Goal: Task Accomplishment & Management: Manage account settings

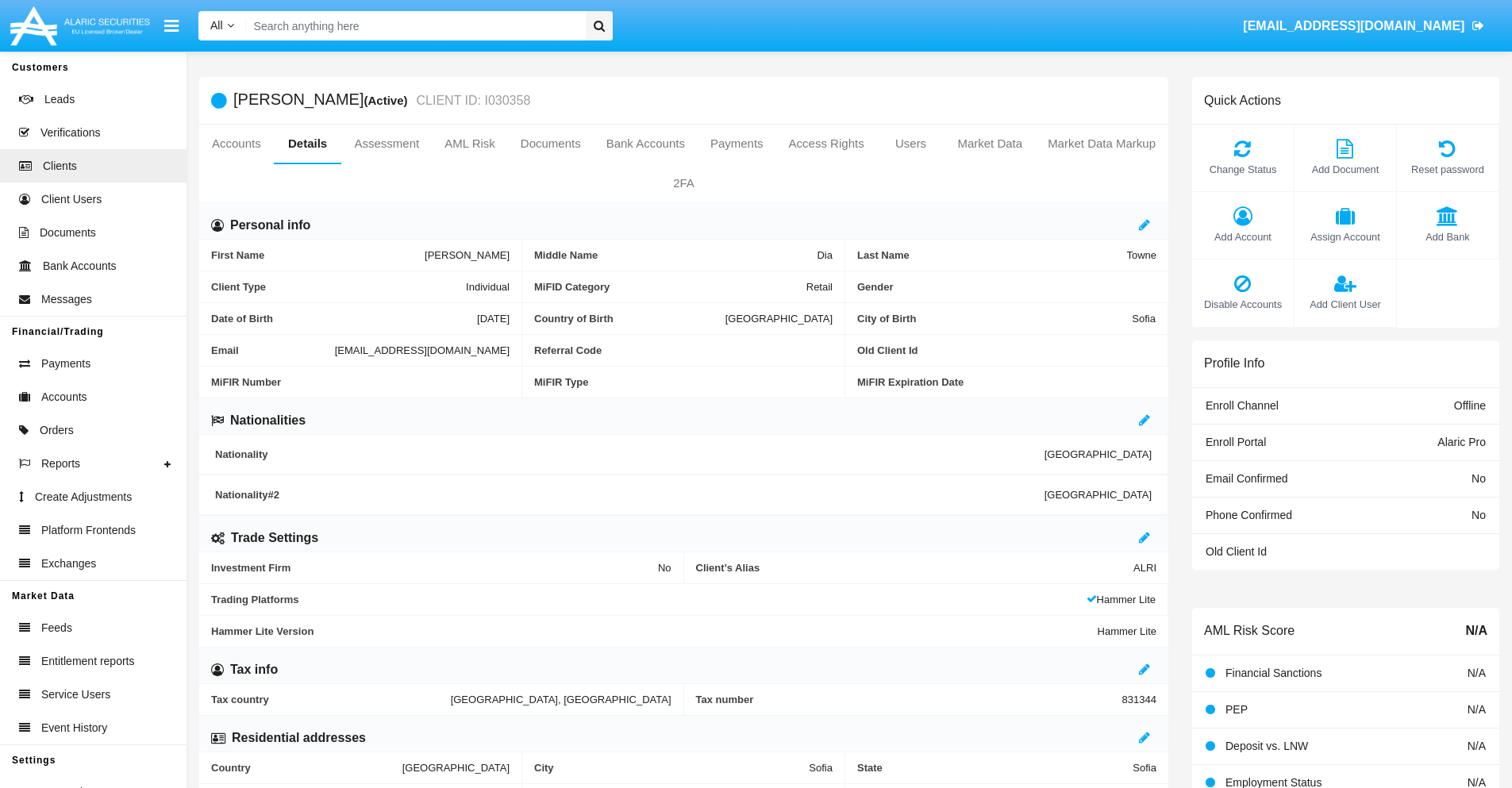
click at [1344, 304] on span "Add Client User" at bounding box center [1345, 304] width 85 height 15
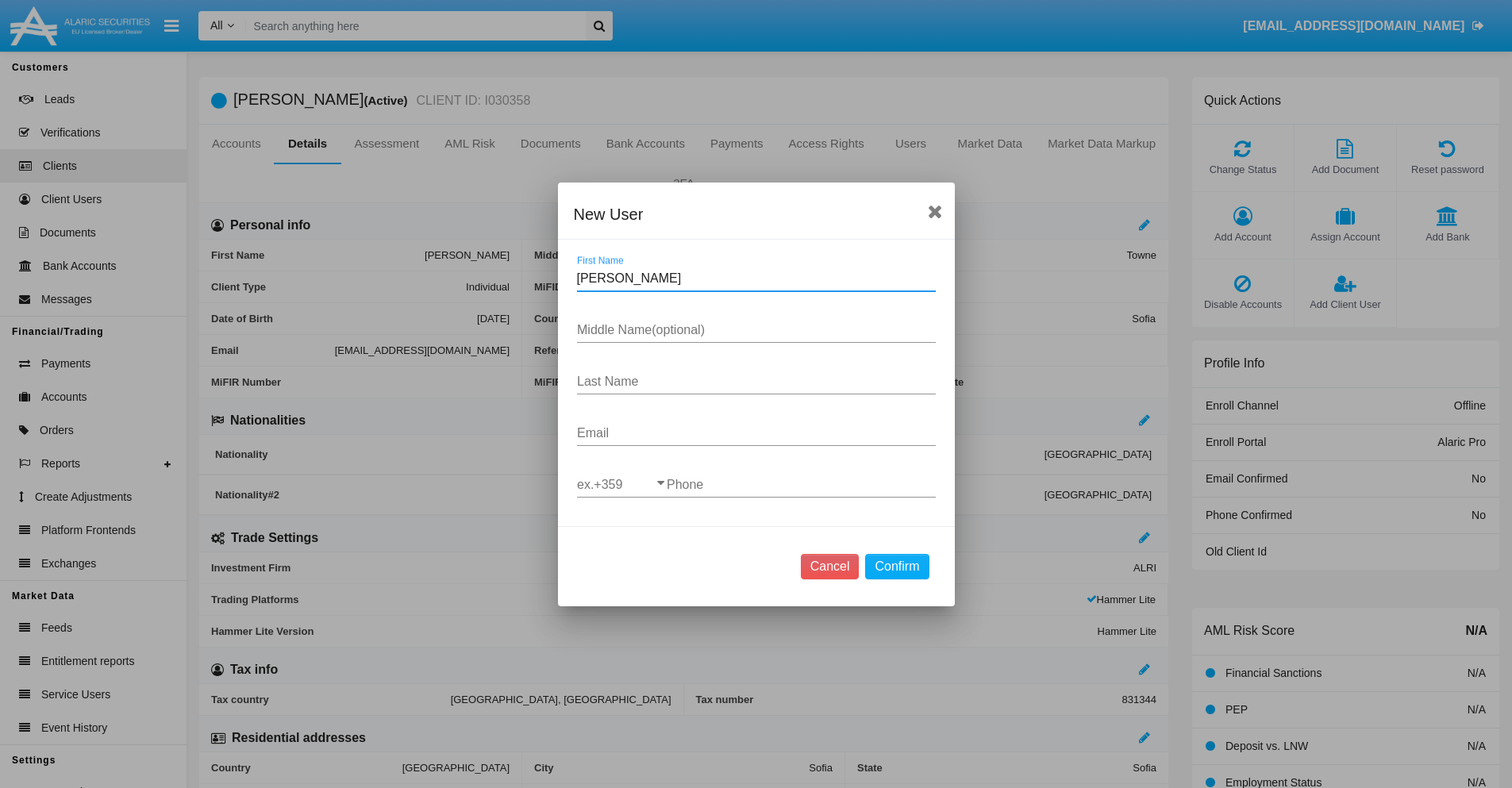
type input "[PERSON_NAME]"
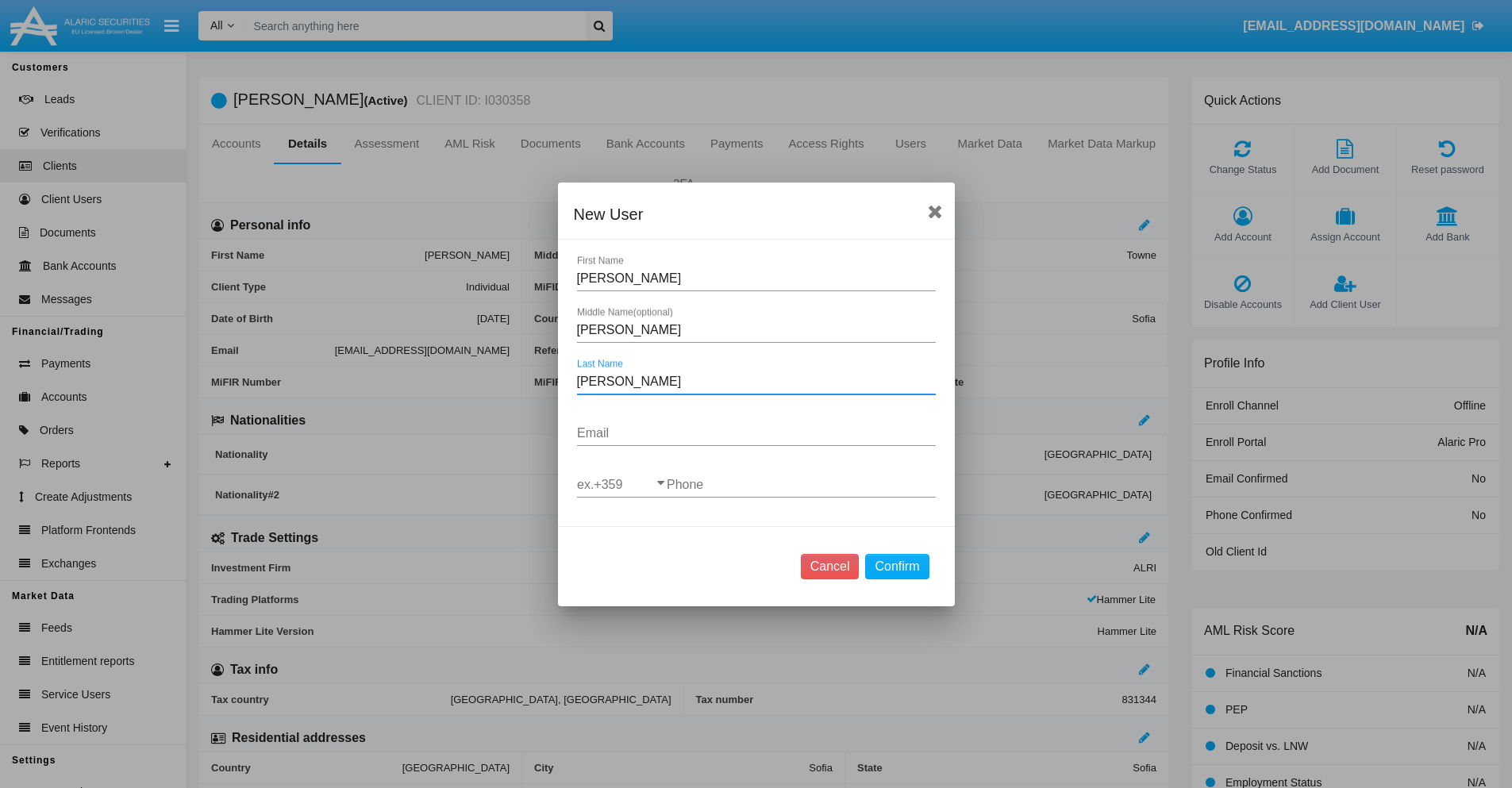
type input "[PERSON_NAME]"
type input "[EMAIL_ADDRESS][DOMAIN_NAME]"
click at [621, 484] on input "ex.+359" at bounding box center [621, 485] width 90 height 14
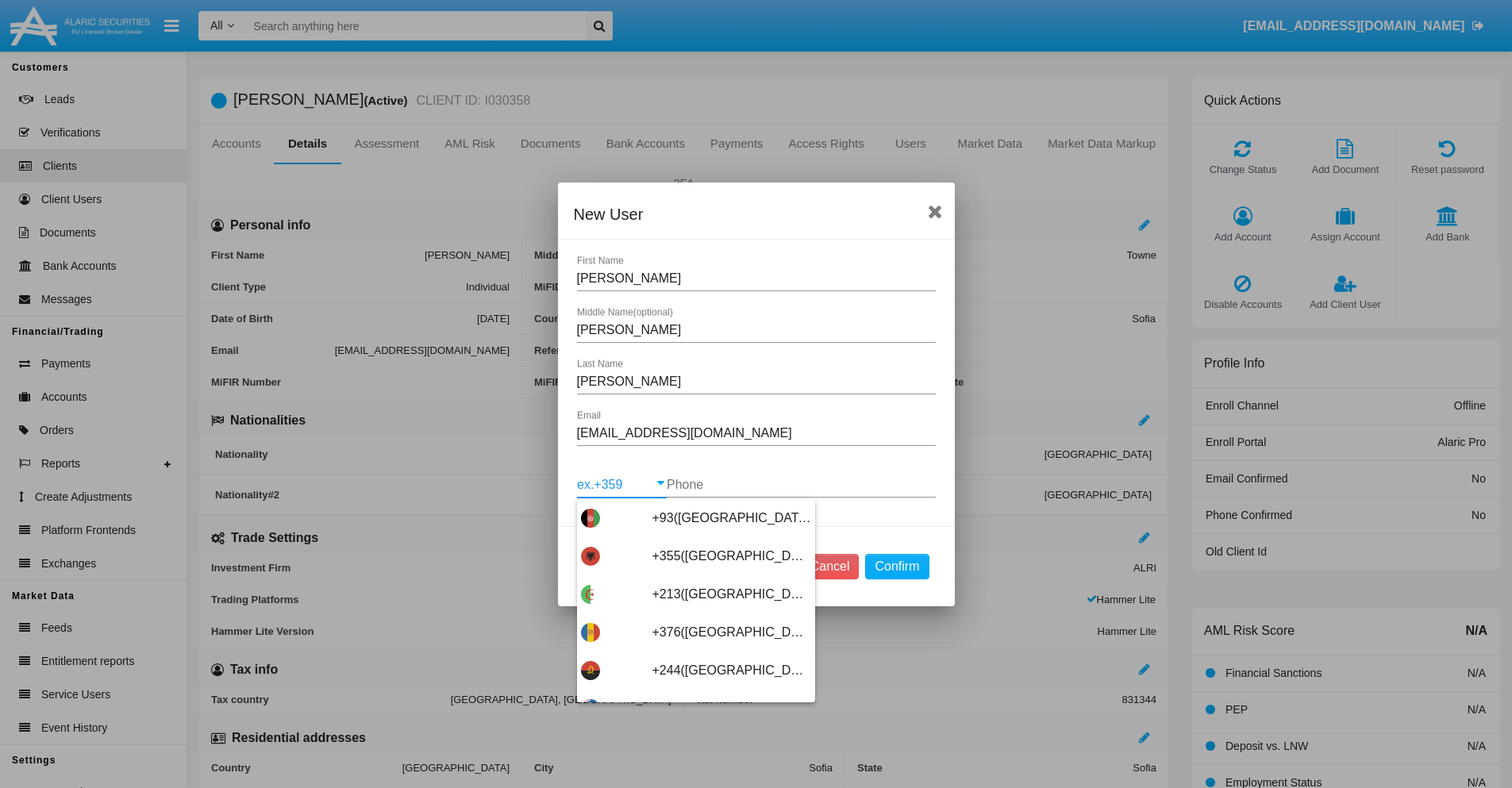
type input "+263([GEOGRAPHIC_DATA])"
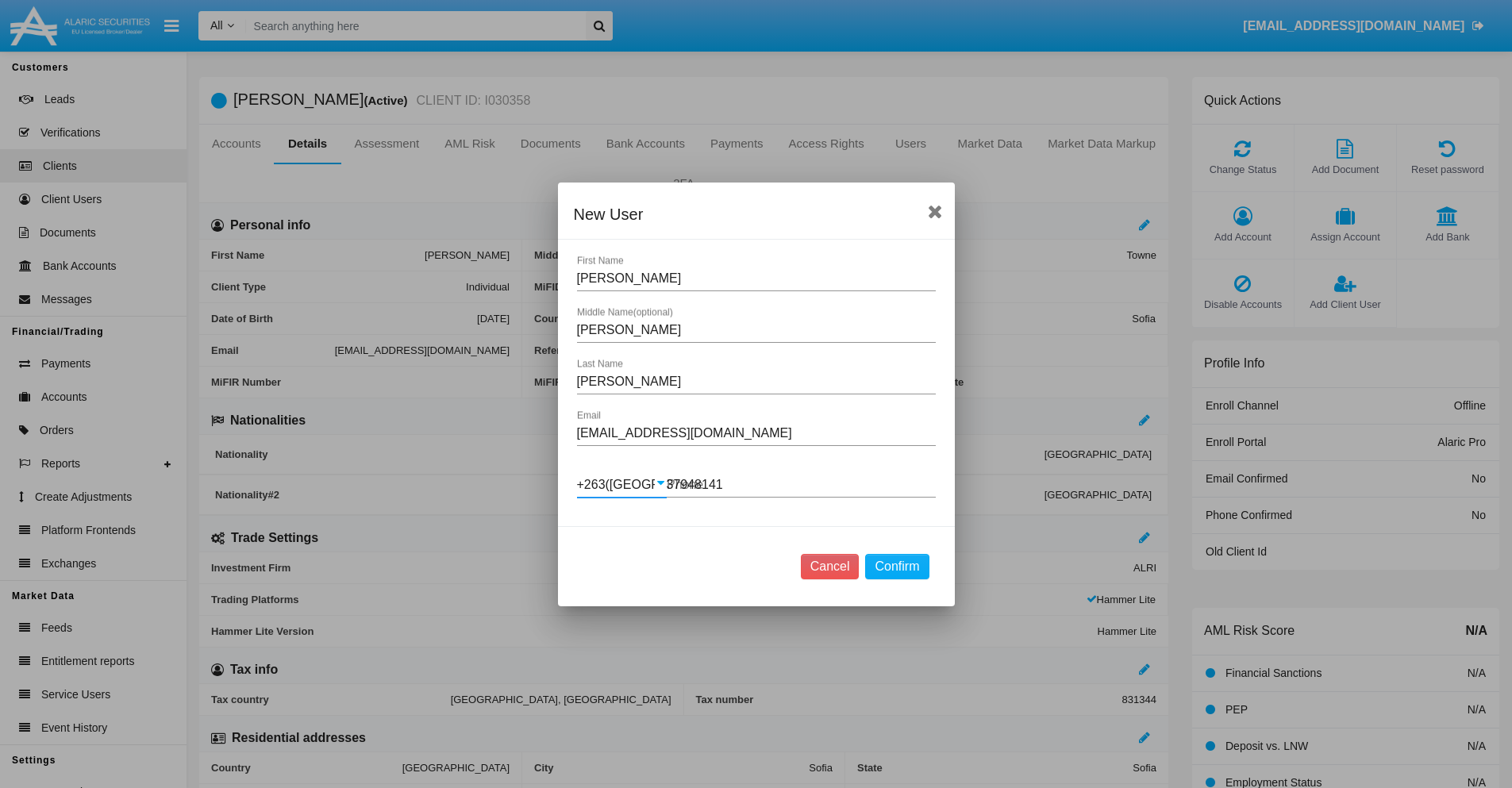
type input "379481410"
click at [897, 566] on button "Confirm" at bounding box center [896, 567] width 64 height 25
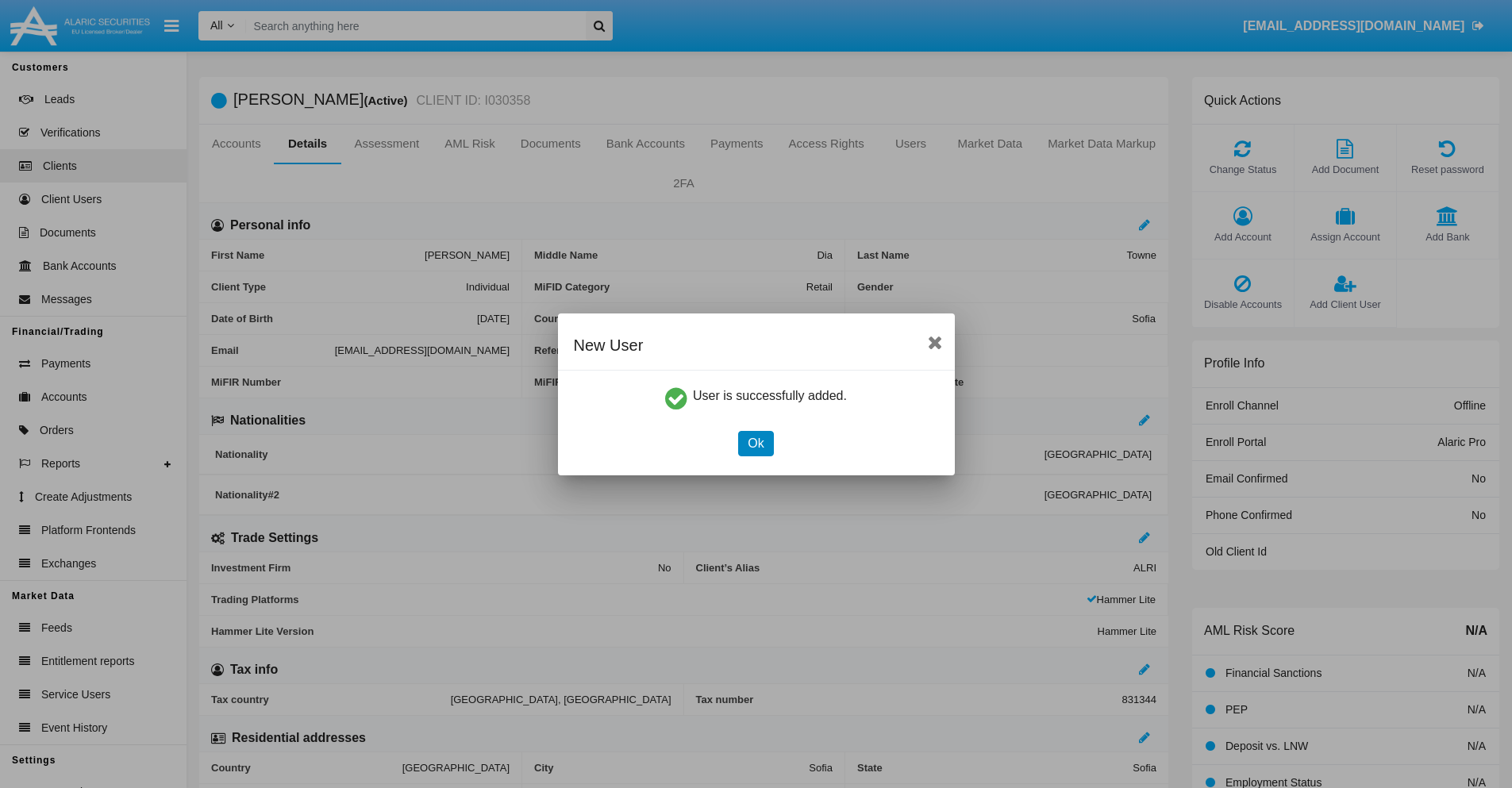
click at [756, 443] on button "Ok" at bounding box center [756, 443] width 35 height 25
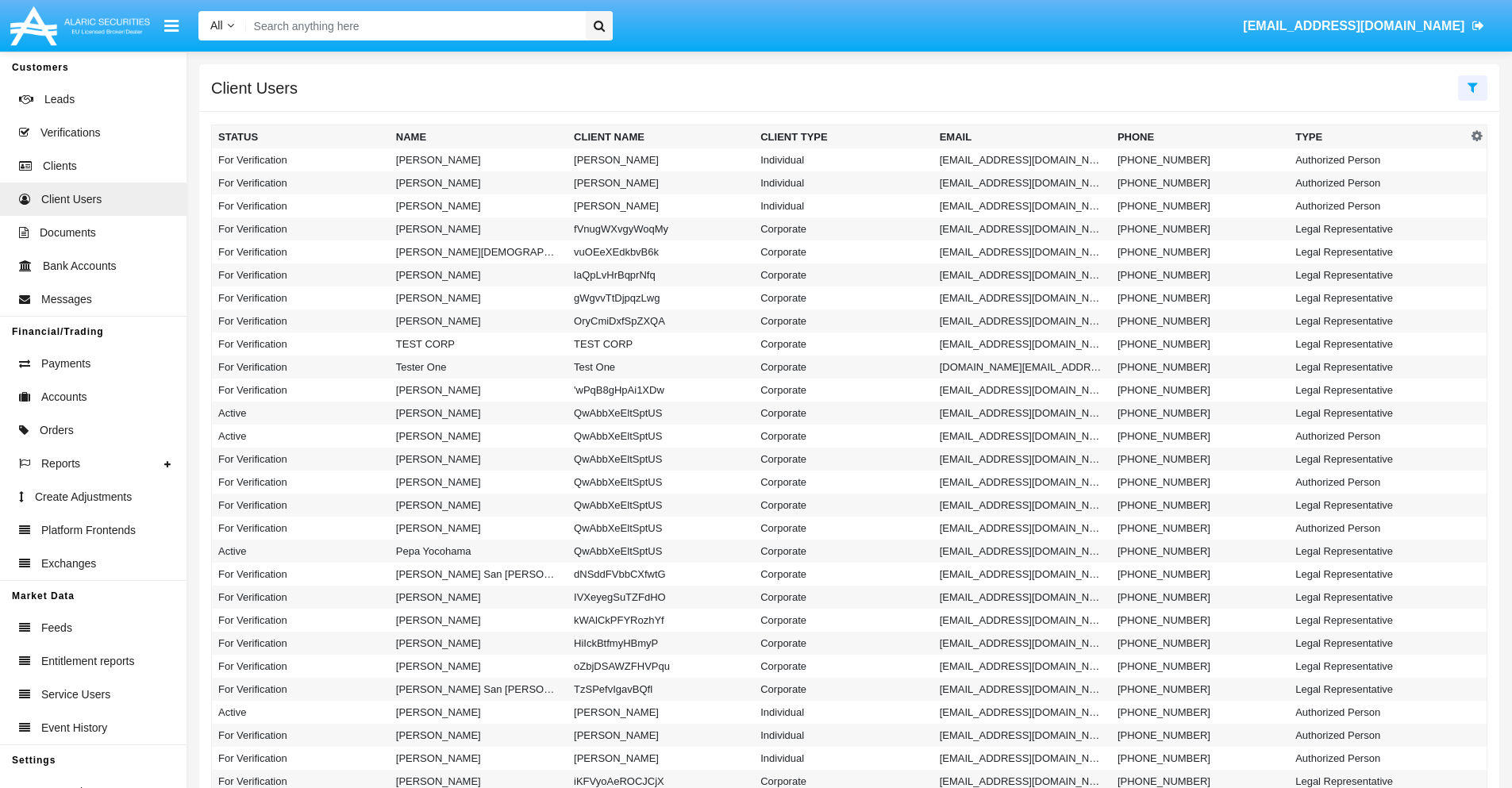
click at [1472, 86] on icon at bounding box center [1473, 87] width 10 height 13
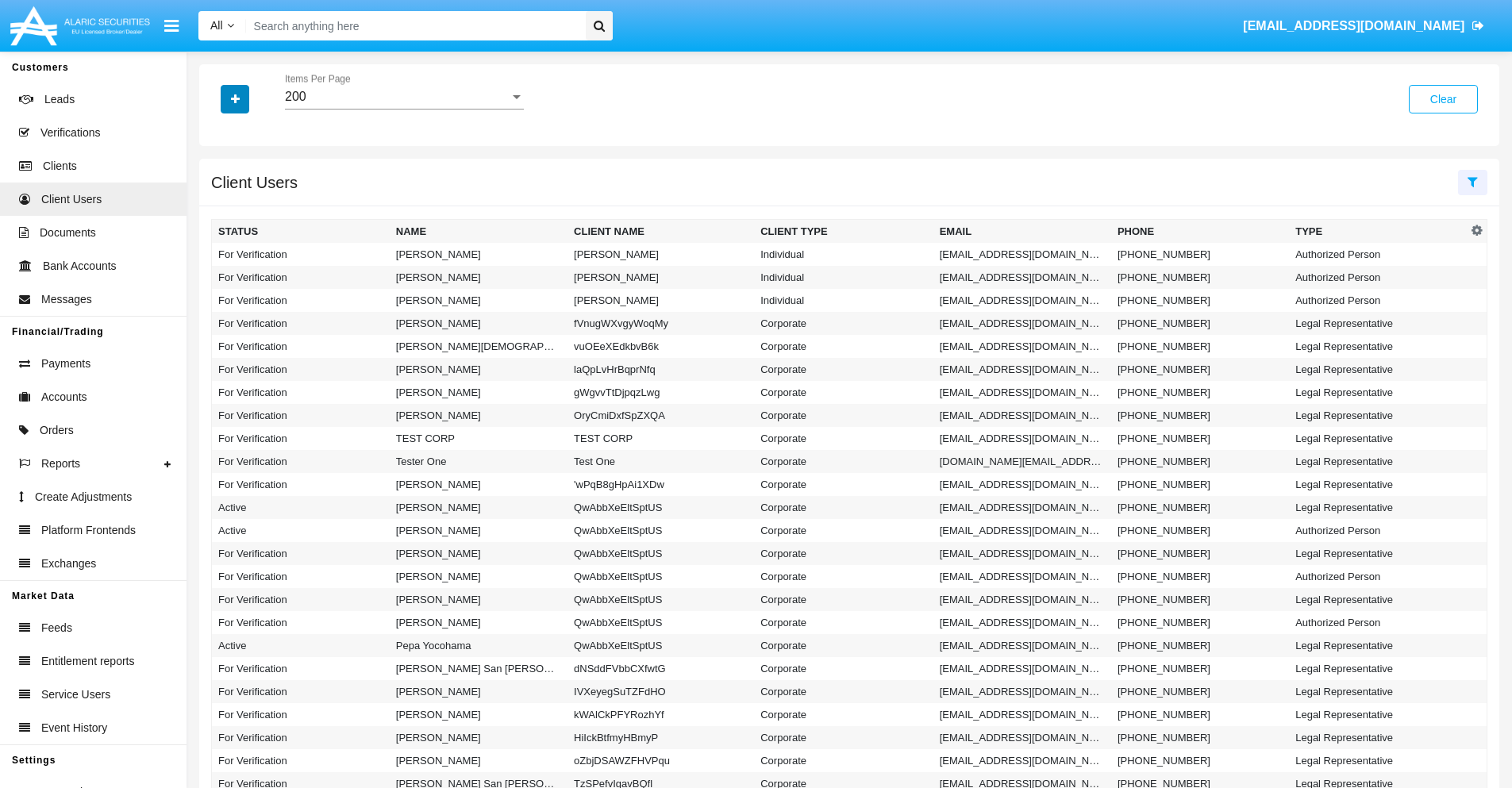
click at [235, 98] on icon "button" at bounding box center [235, 98] width 9 height 11
click at [247, 200] on span "Email" at bounding box center [247, 200] width 31 height 19
click at [218, 207] on input "Email" at bounding box center [217, 207] width 1 height 1
checkbox input "true"
click at [235, 98] on icon "button" at bounding box center [235, 98] width 9 height 11
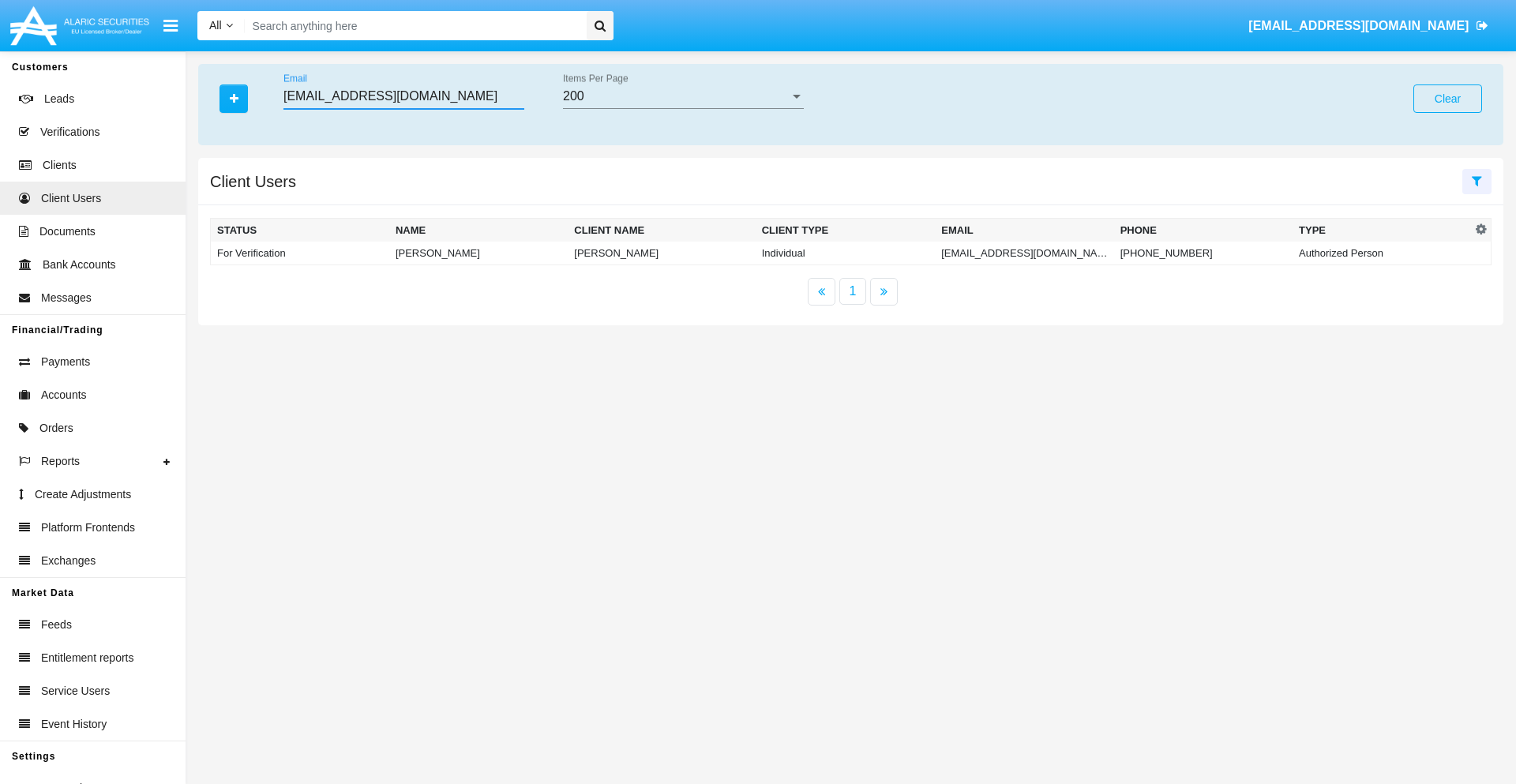
click at [403, 96] on input "zwl68q4@859.9rn2.my" at bounding box center [404, 96] width 241 height 14
type input "zwl68q4@859.9rn2.my"
click at [1020, 252] on td "zwl68q4@859.9rn2.my" at bounding box center [1024, 253] width 179 height 23
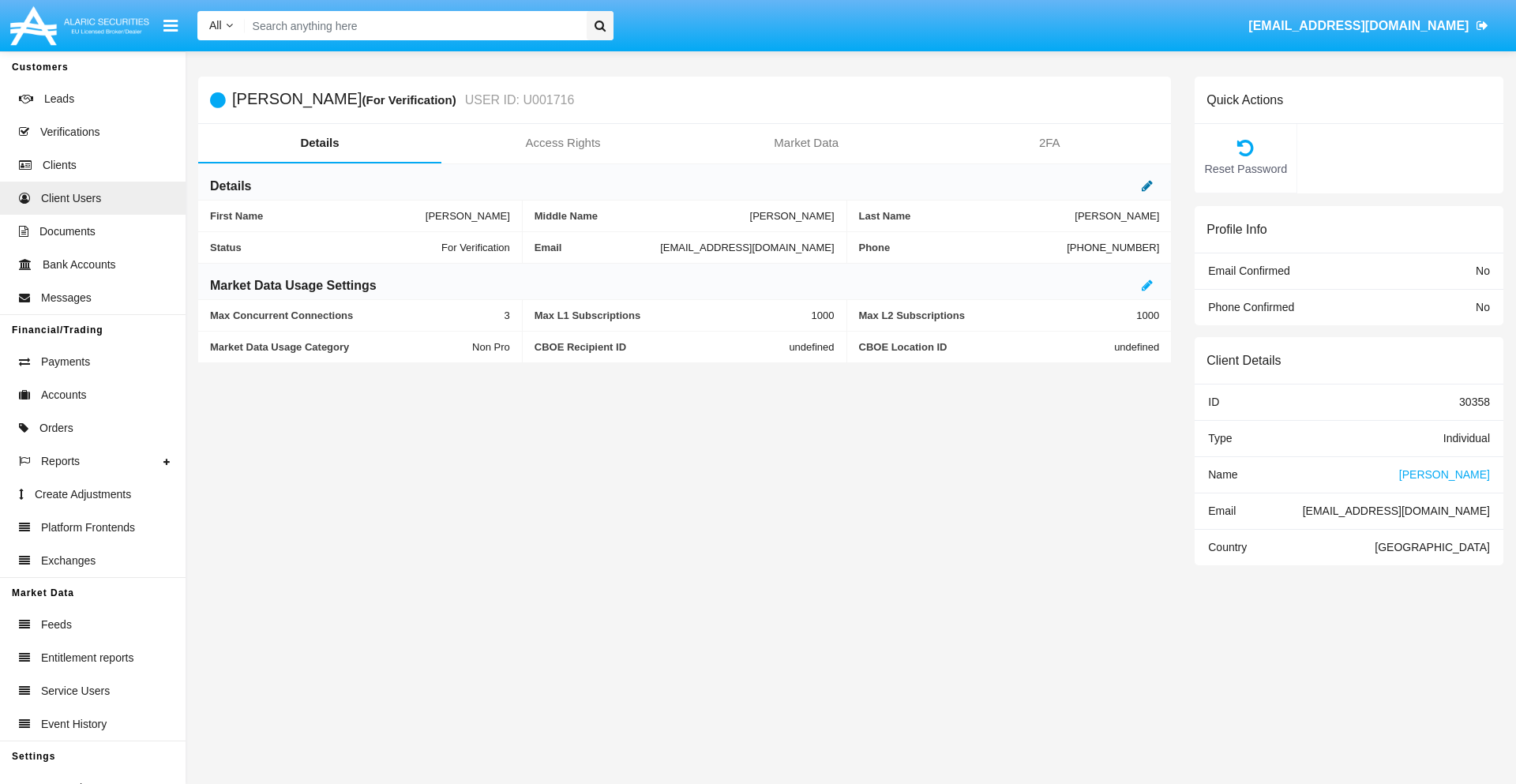
click at [1147, 186] on icon at bounding box center [1147, 186] width 11 height 13
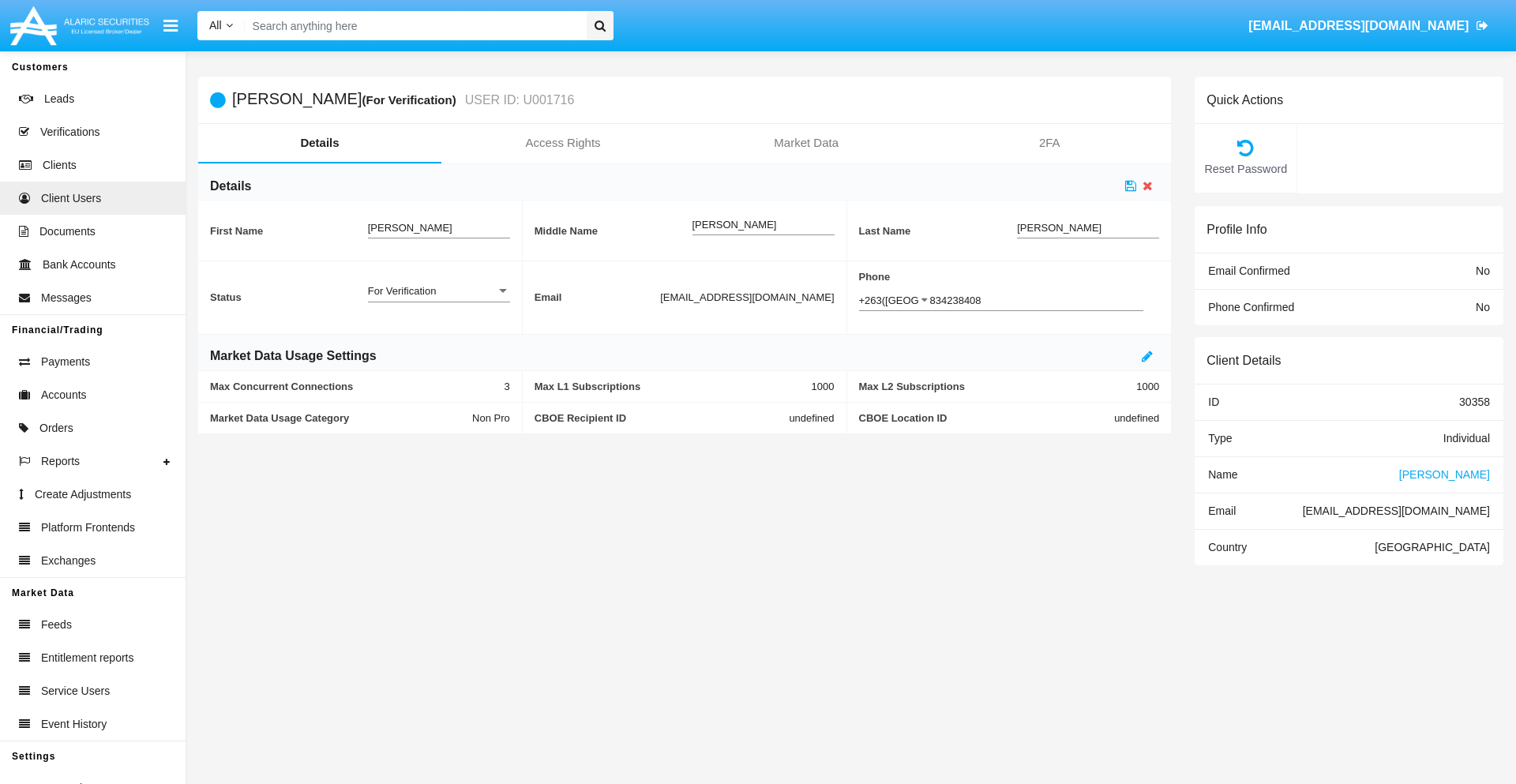
click at [438, 291] on div "For Verification" at bounding box center [432, 291] width 128 height 13
click at [438, 330] on span "Verified" at bounding box center [439, 330] width 142 height 31
click at [1131, 186] on icon at bounding box center [1131, 186] width 11 height 13
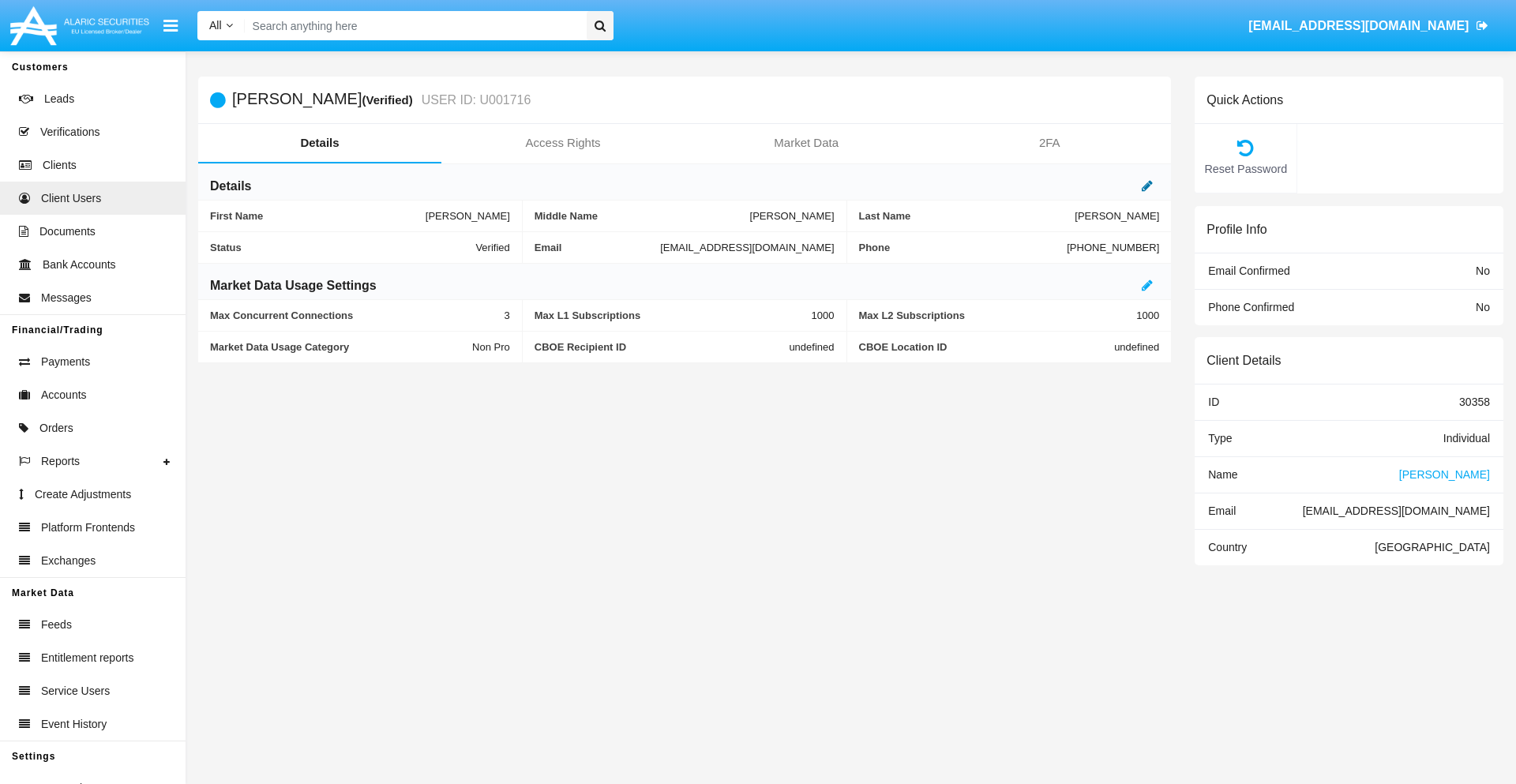
click at [1147, 186] on icon at bounding box center [1147, 186] width 11 height 13
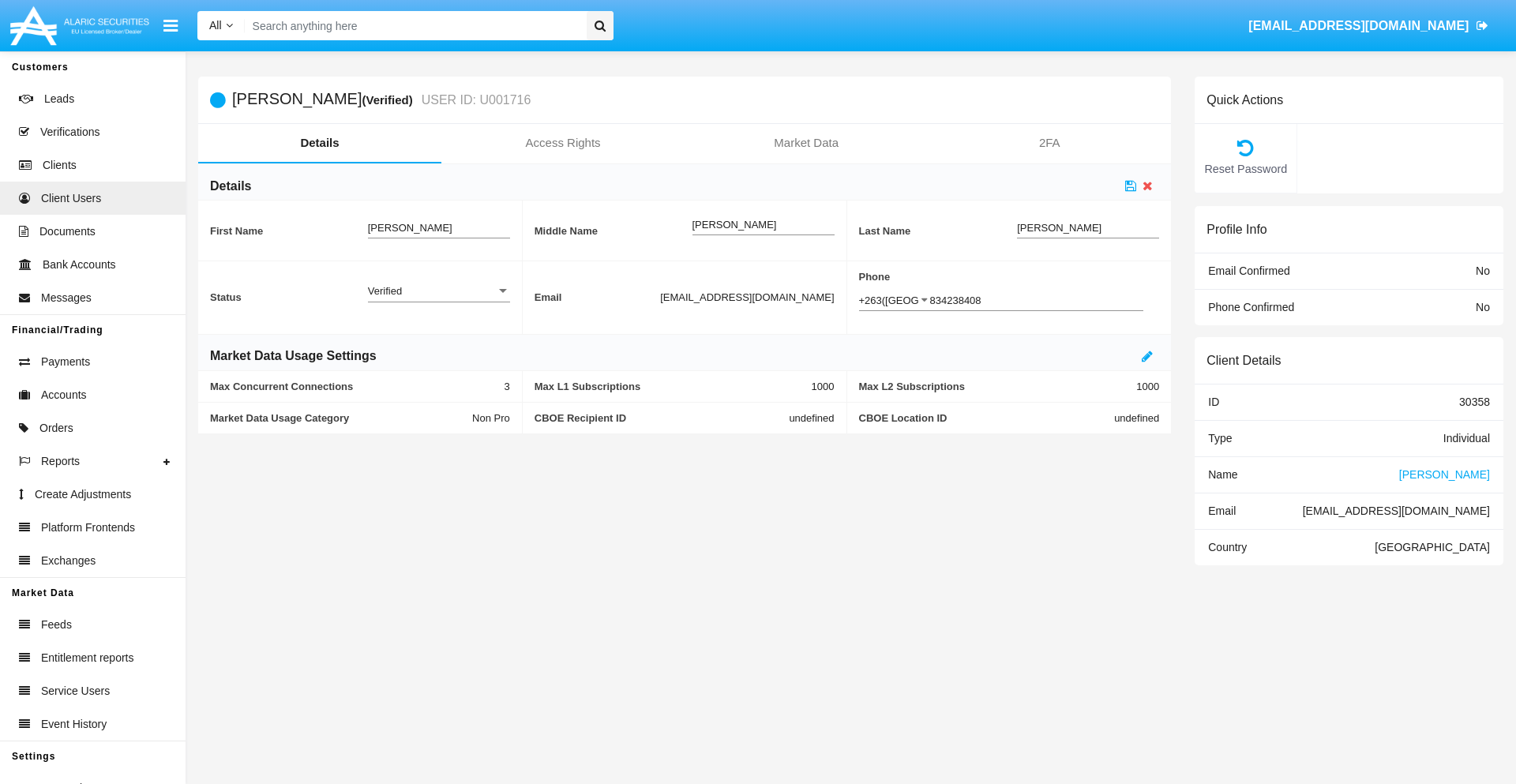
click at [438, 291] on div "Verified" at bounding box center [432, 291] width 128 height 13
click at [438, 299] on span "Active" at bounding box center [439, 300] width 142 height 31
click at [1131, 186] on icon at bounding box center [1131, 186] width 11 height 13
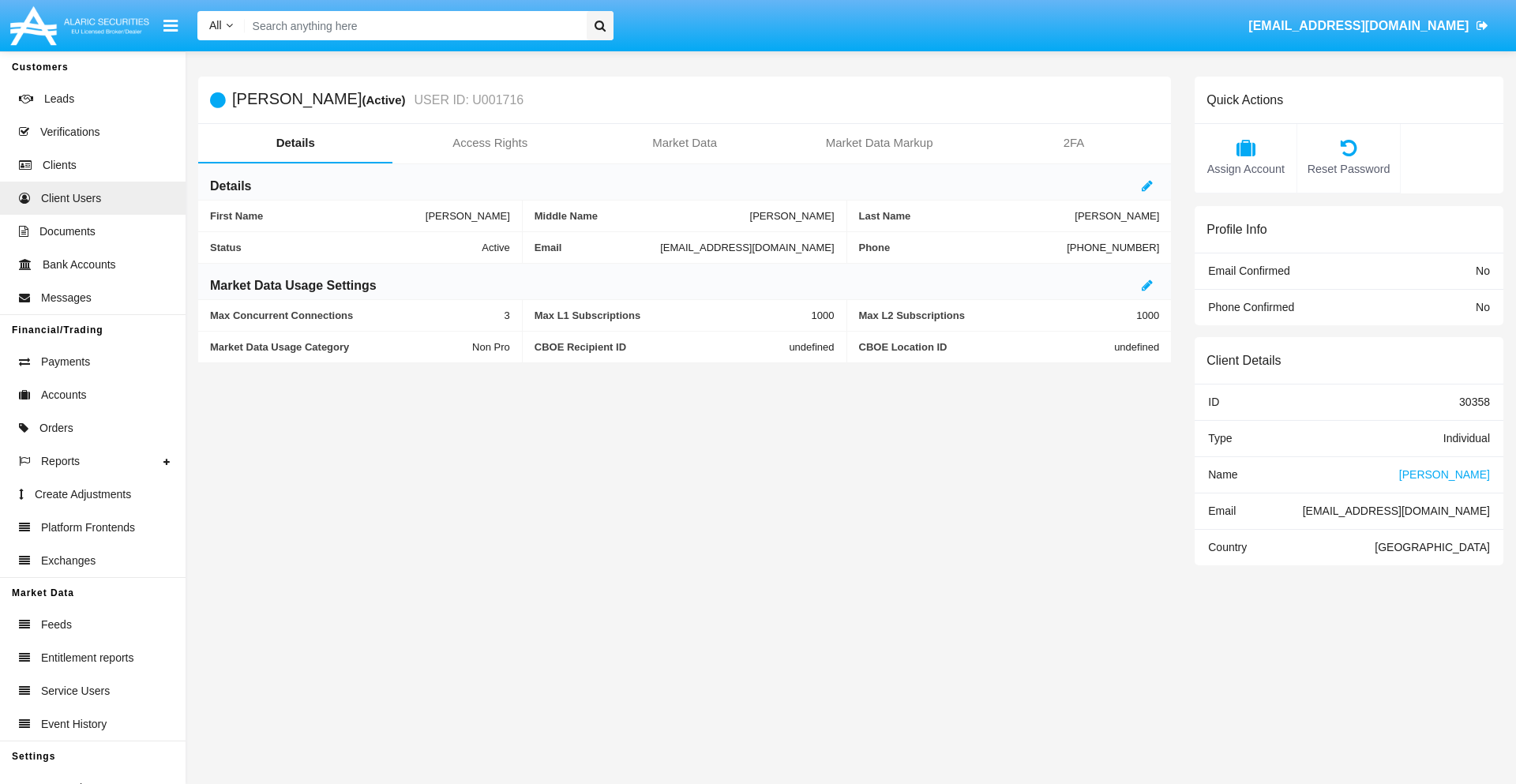
click at [1223, 474] on span "Name" at bounding box center [1223, 474] width 29 height 13
